Goal: Communication & Community: Ask a question

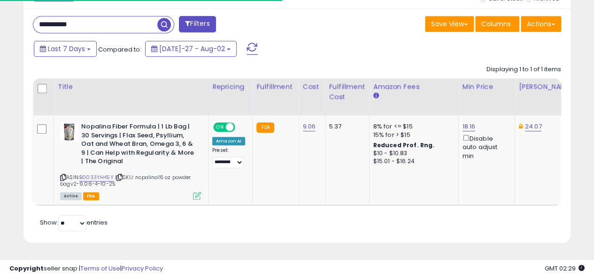
scroll to position [193, 317]
drag, startPoint x: 83, startPoint y: 17, endPoint x: 4, endPoint y: 20, distance: 78.9
click at [164, 20] on span "button" at bounding box center [164, 25] width 14 height 14
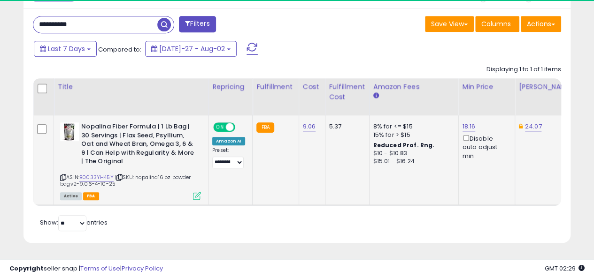
click at [192, 193] on div "Active FBA" at bounding box center [130, 196] width 141 height 7
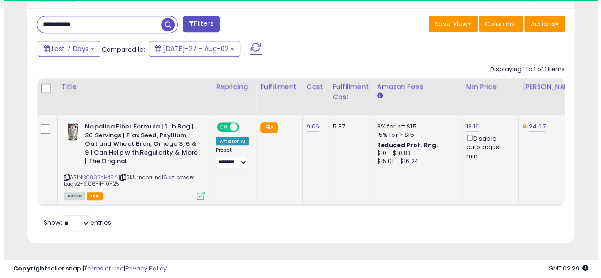
scroll to position [193, 317]
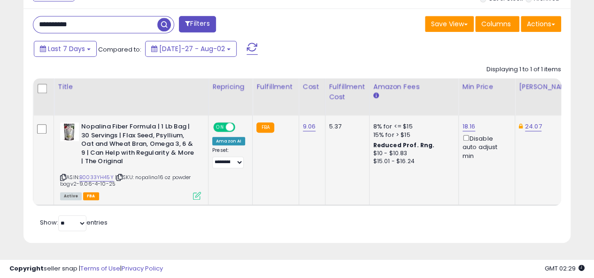
click at [196, 192] on icon at bounding box center [197, 196] width 8 height 8
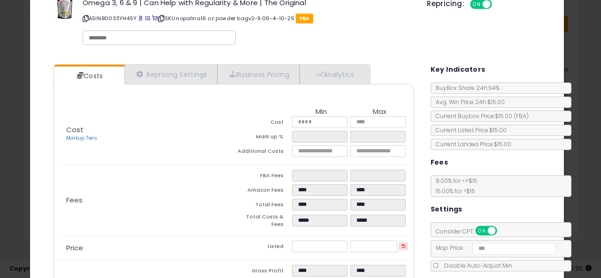
scroll to position [47, 0]
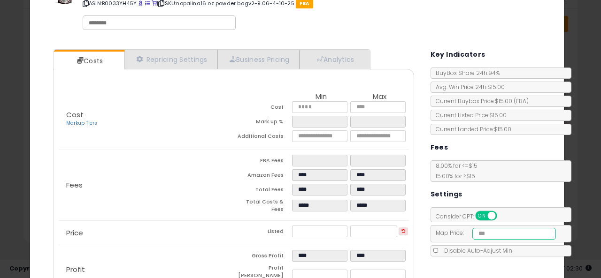
drag, startPoint x: 512, startPoint y: 232, endPoint x: 472, endPoint y: 229, distance: 39.6
click at [472, 229] on input "*****" at bounding box center [514, 234] width 84 height 12
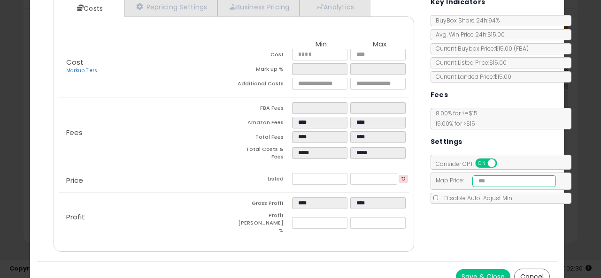
scroll to position [104, 0]
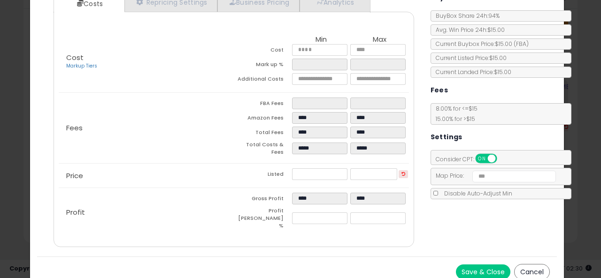
click at [478, 265] on button "Save & Close" at bounding box center [483, 272] width 54 height 15
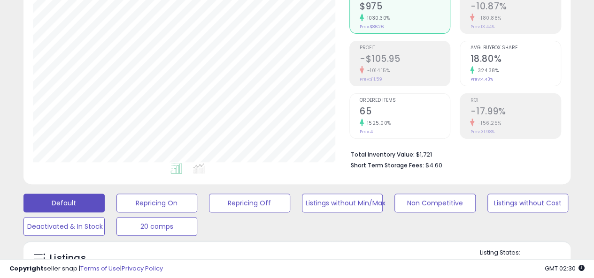
scroll to position [0, 0]
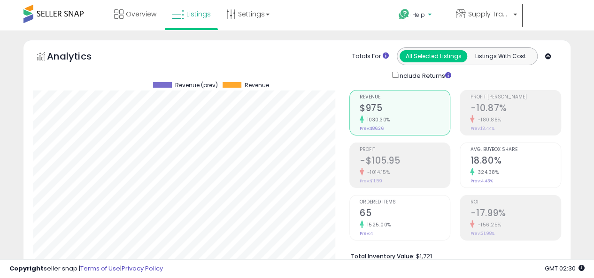
click at [427, 6] on link "Help" at bounding box center [419, 15] width 56 height 29
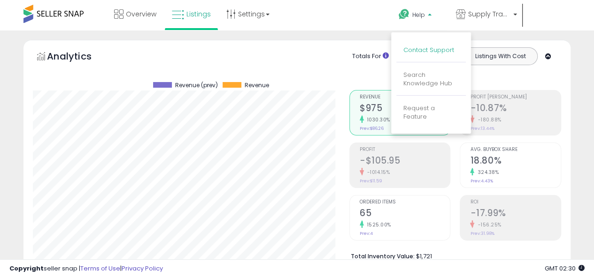
click at [448, 50] on link "Contact Support" at bounding box center [428, 50] width 51 height 9
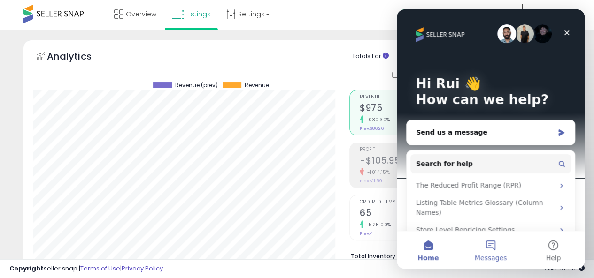
click at [492, 242] on button "Messages" at bounding box center [490, 251] width 62 height 38
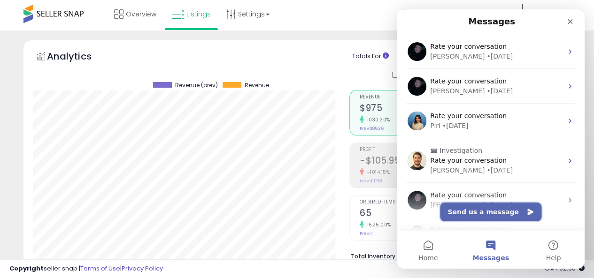
click at [479, 208] on button "Send us a message" at bounding box center [490, 212] width 101 height 19
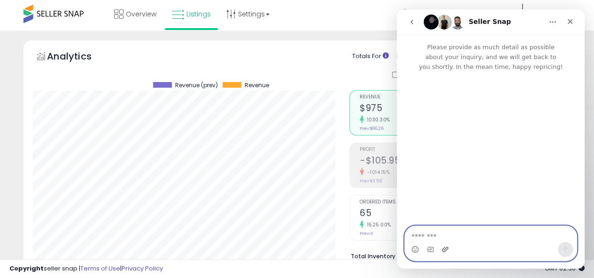
click at [447, 250] on icon "Upload attachment" at bounding box center [445, 249] width 7 height 5
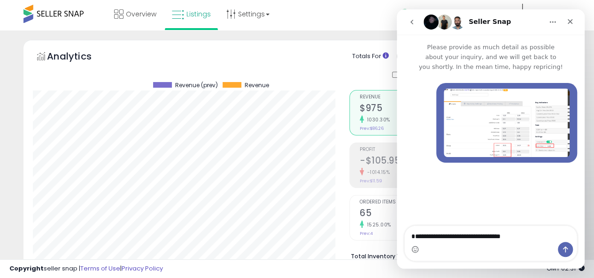
click at [502, 146] on img "Rui says…" at bounding box center [507, 123] width 126 height 69
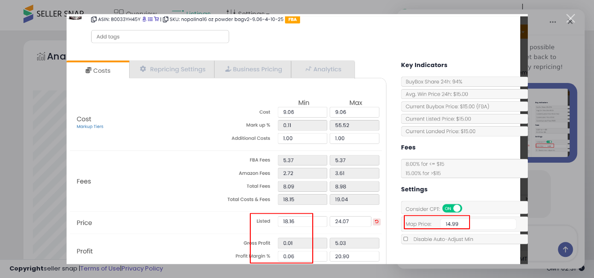
scroll to position [11, 0]
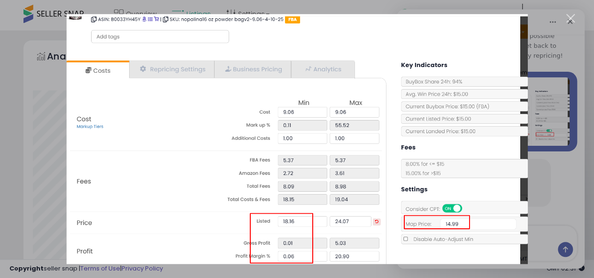
click at [558, 190] on div "Intercom messenger" at bounding box center [297, 139] width 594 height 278
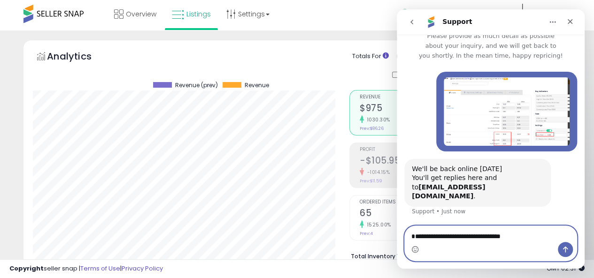
click at [532, 240] on textarea "**********" at bounding box center [491, 238] width 172 height 25
type textarea "**********"
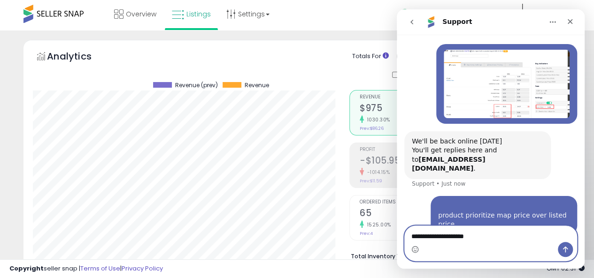
type textarea "**********"
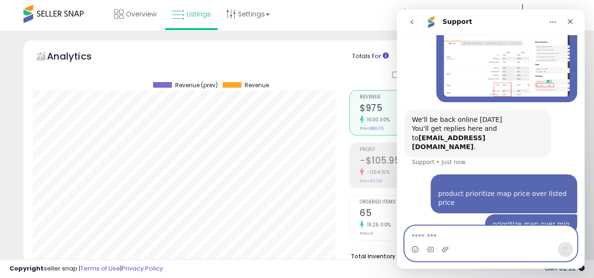
paste textarea "Message…"
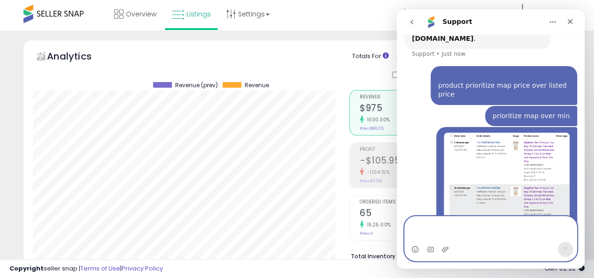
scroll to position [178, 0]
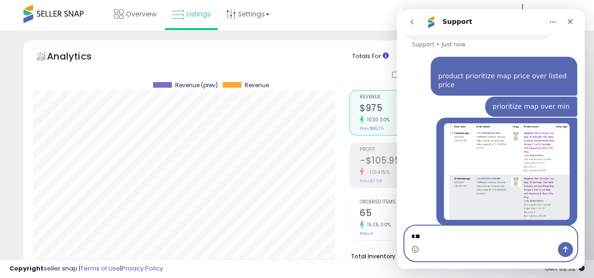
type textarea "*"
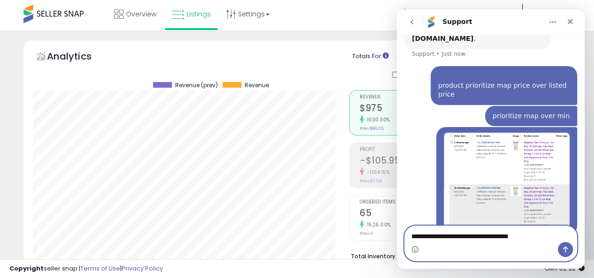
type textarea "**********"
